Goal: Task Accomplishment & Management: Complete application form

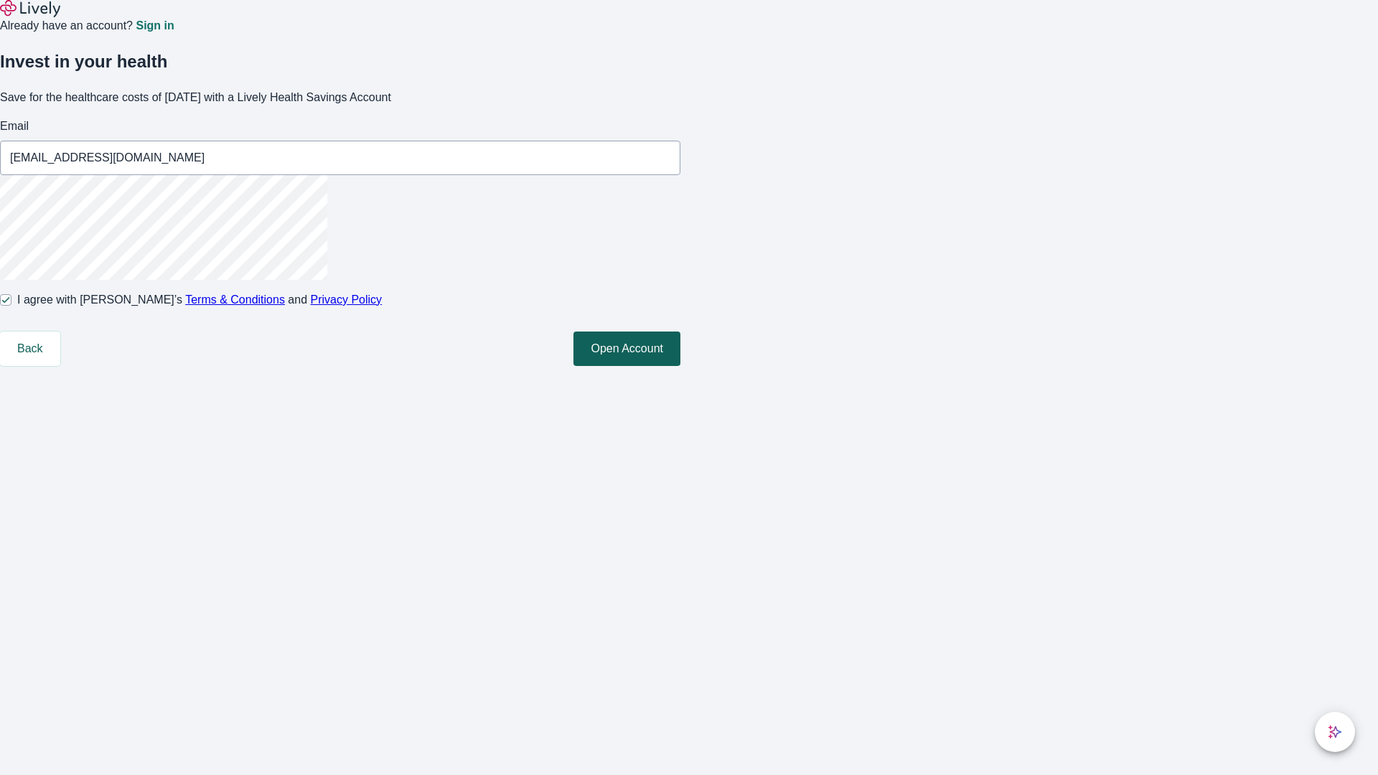
click at [680, 366] on button "Open Account" at bounding box center [626, 349] width 107 height 34
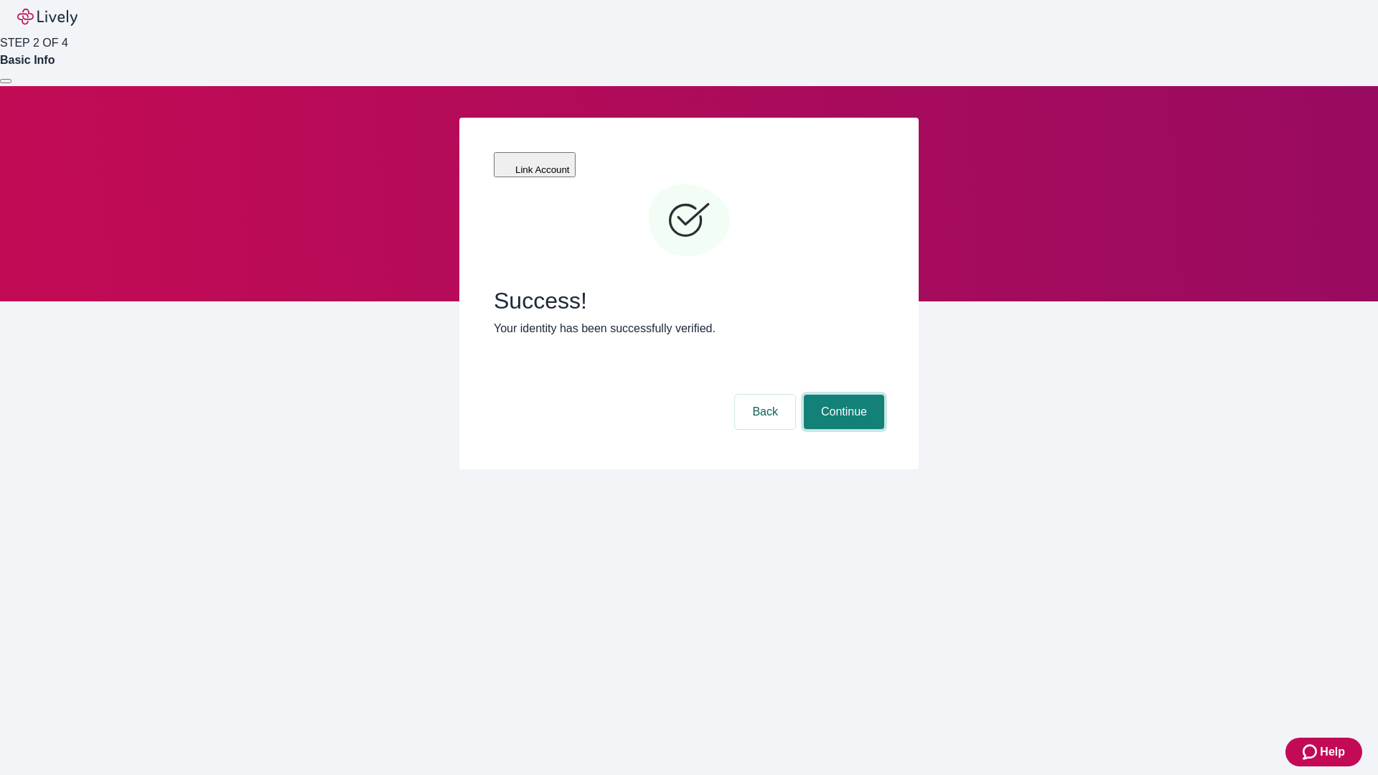
click at [842, 395] on button "Continue" at bounding box center [844, 412] width 80 height 34
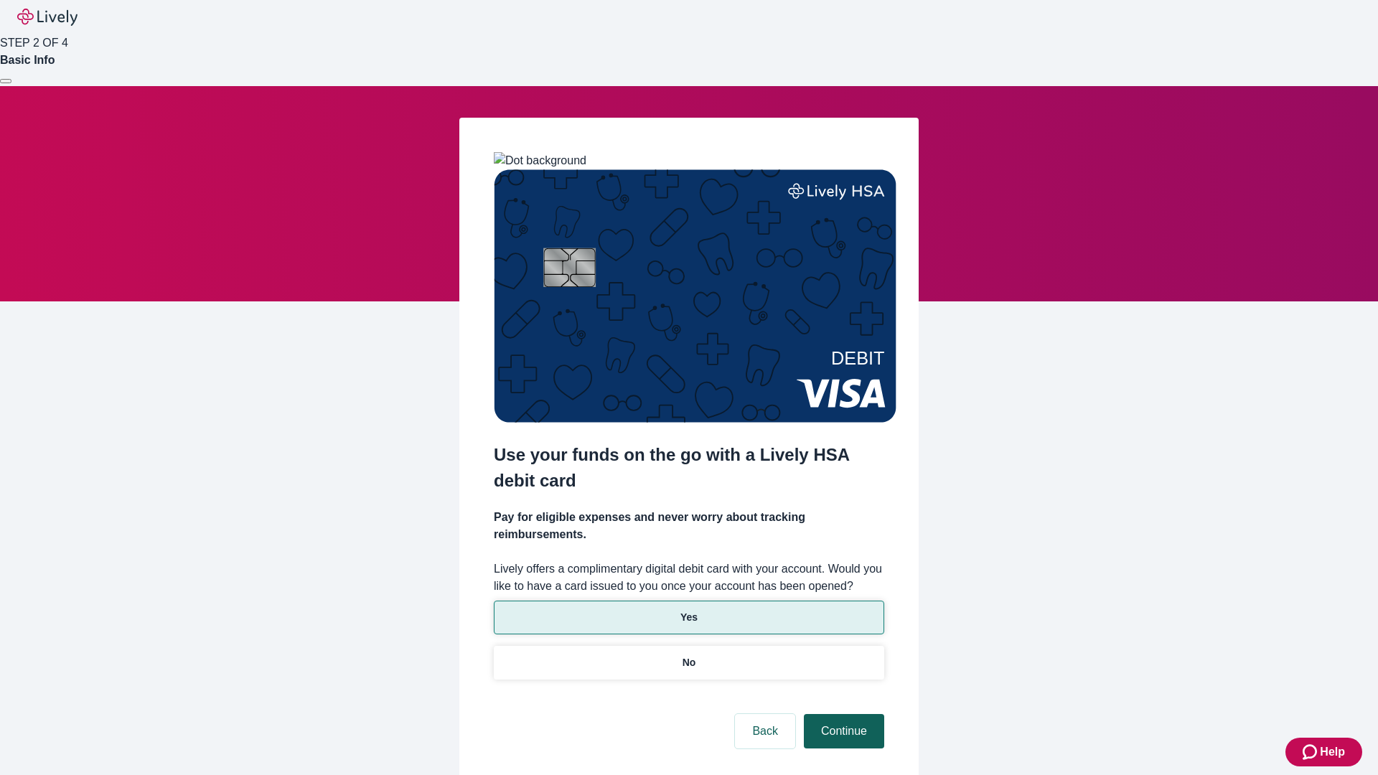
click at [688, 610] on p "Yes" at bounding box center [688, 617] width 17 height 15
click at [842, 714] on button "Continue" at bounding box center [844, 731] width 80 height 34
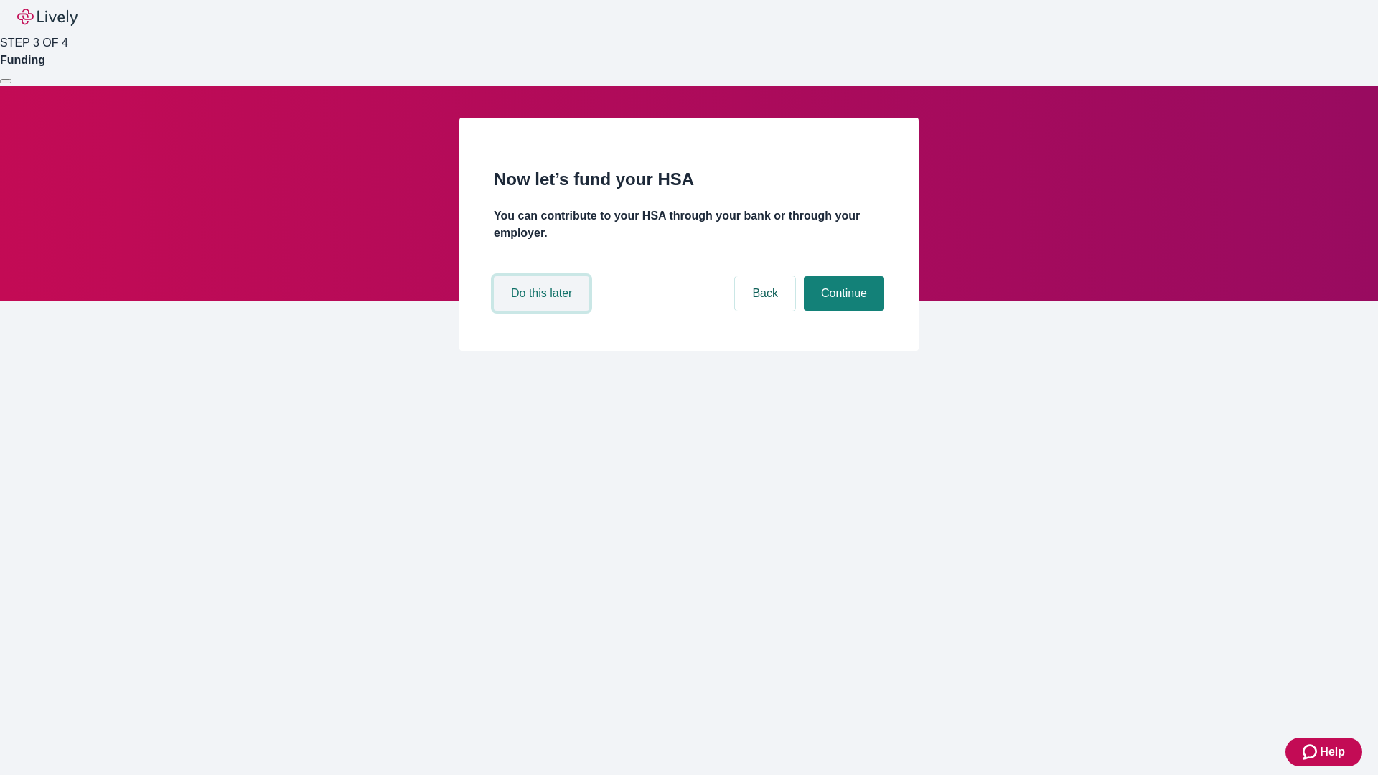
click at [543, 311] on button "Do this later" at bounding box center [541, 293] width 95 height 34
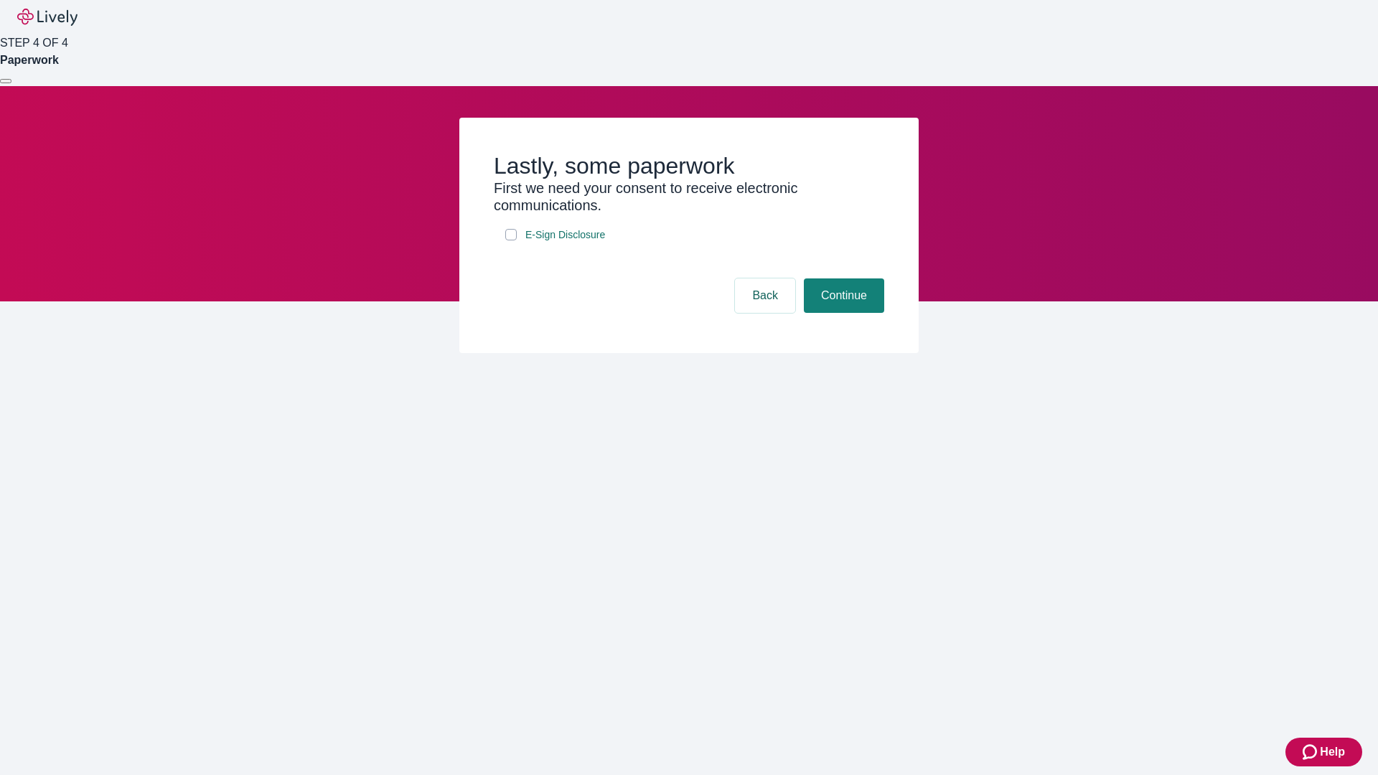
click at [511, 240] on input "E-Sign Disclosure" at bounding box center [510, 234] width 11 height 11
checkbox input "true"
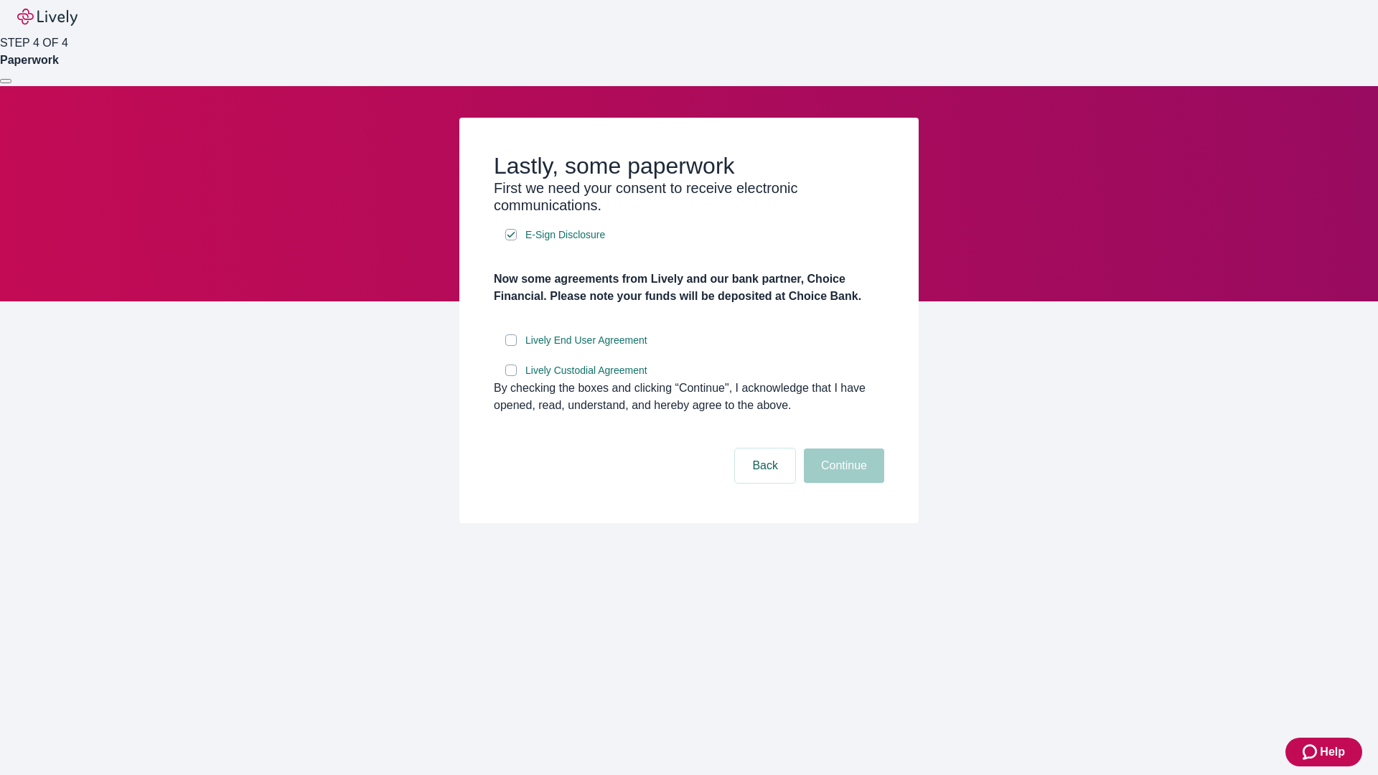
click at [511, 346] on input "Lively End User Agreement" at bounding box center [510, 339] width 11 height 11
checkbox input "true"
click at [511, 376] on input "Lively Custodial Agreement" at bounding box center [510, 370] width 11 height 11
checkbox input "true"
click at [842, 483] on button "Continue" at bounding box center [844, 465] width 80 height 34
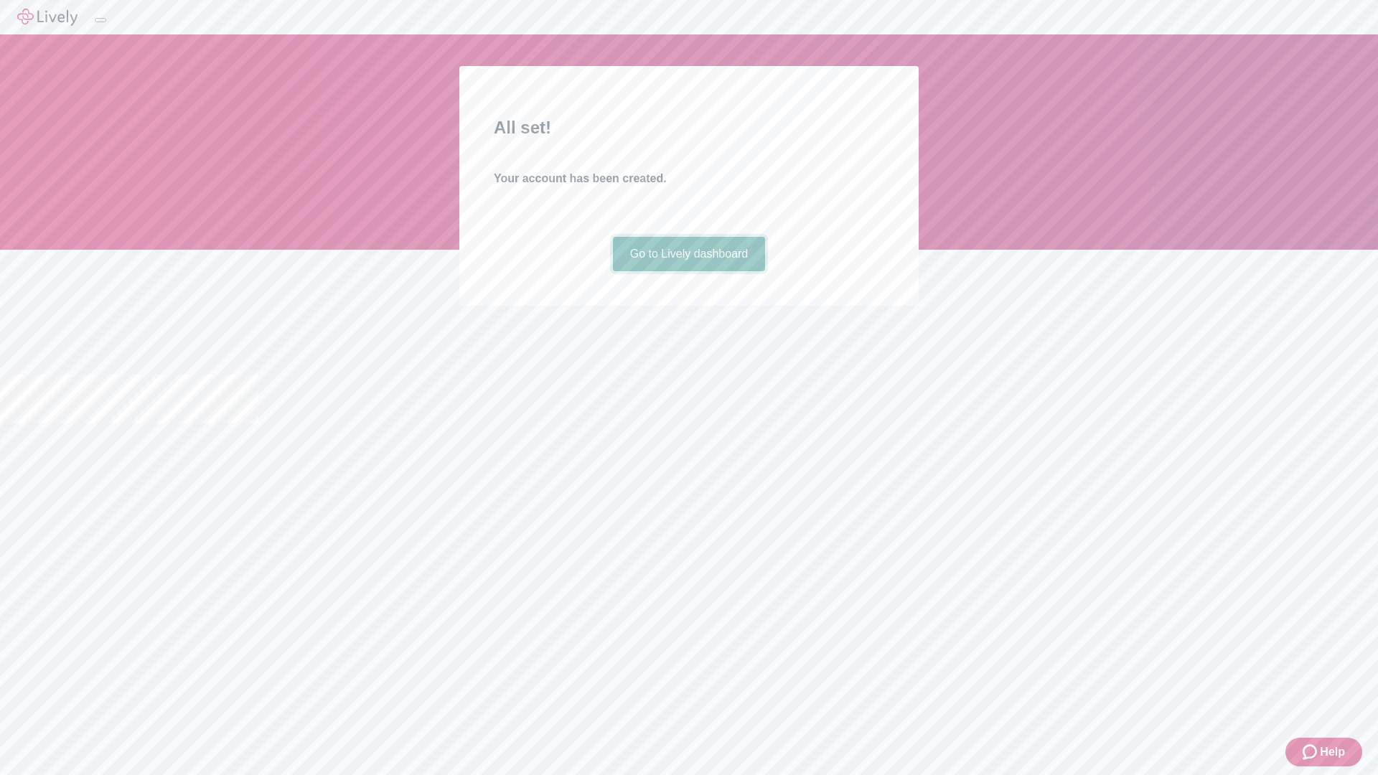
click at [688, 271] on link "Go to Lively dashboard" at bounding box center [689, 254] width 153 height 34
